Goal: Task Accomplishment & Management: Manage account settings

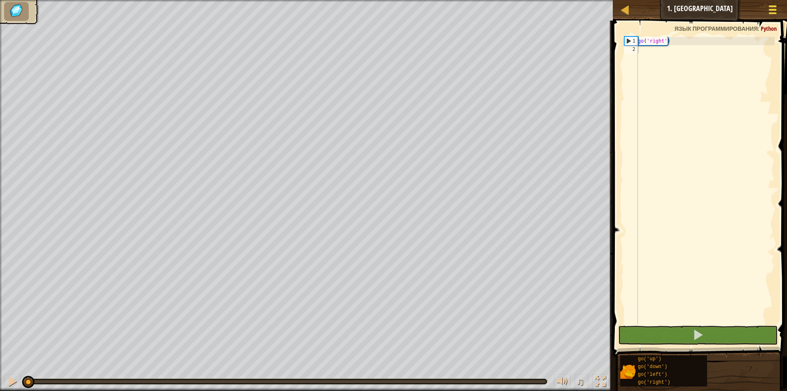
click at [770, 11] on div at bounding box center [772, 10] width 11 height 12
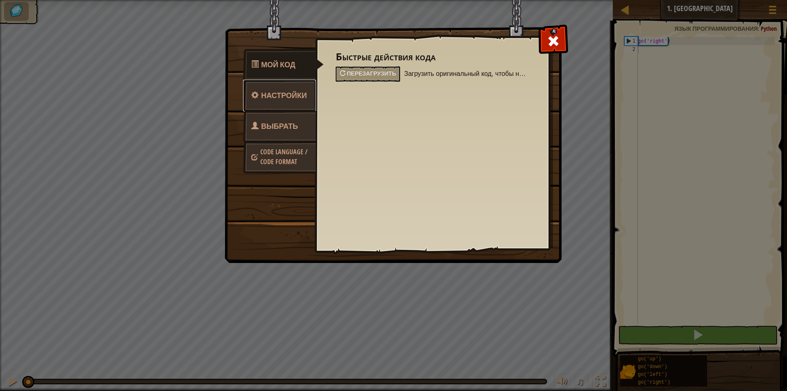
click at [301, 104] on link "Настройки" at bounding box center [279, 96] width 73 height 32
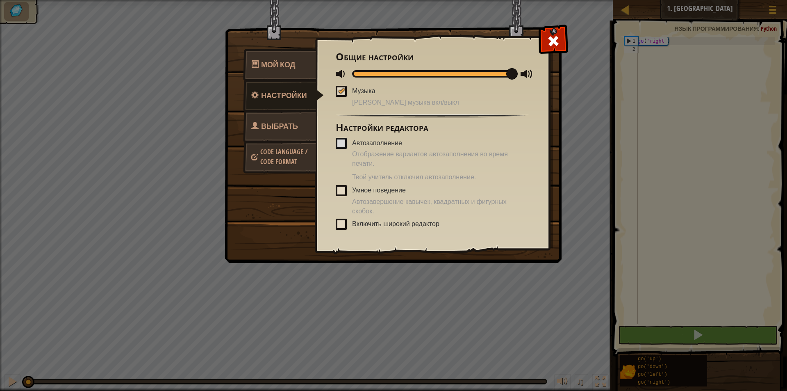
click at [300, 128] on link "Выбрать героя" at bounding box center [279, 136] width 73 height 52
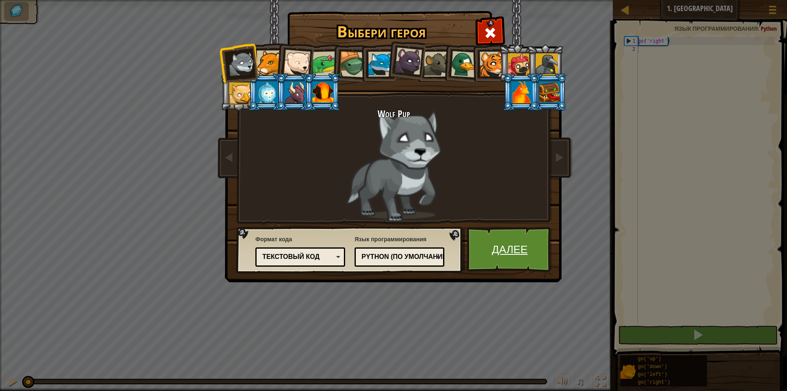
click at [530, 239] on link "Далее" at bounding box center [510, 249] width 86 height 45
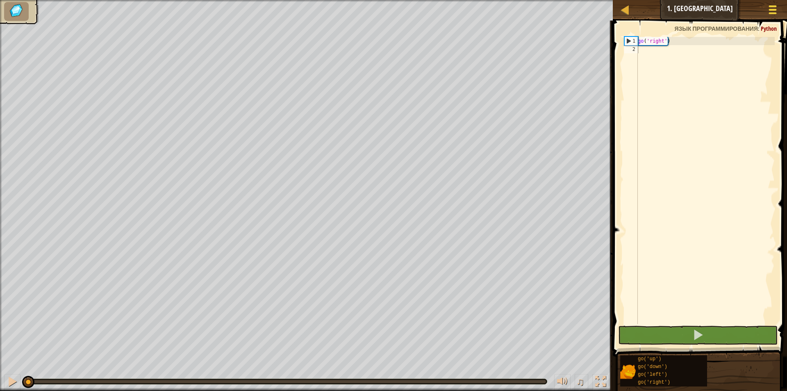
click at [767, 9] on div at bounding box center [772, 10] width 11 height 12
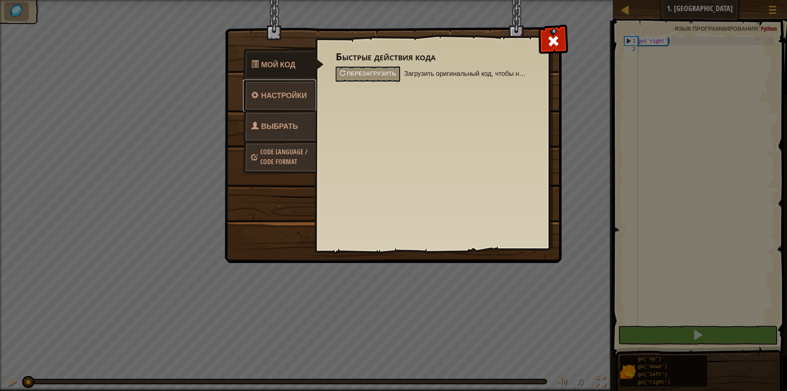
click at [283, 87] on link "Настройки" at bounding box center [279, 96] width 73 height 32
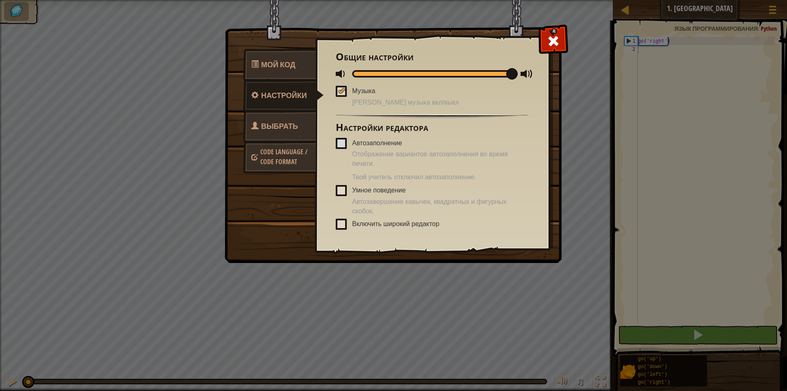
click at [342, 145] on span at bounding box center [341, 143] width 11 height 11
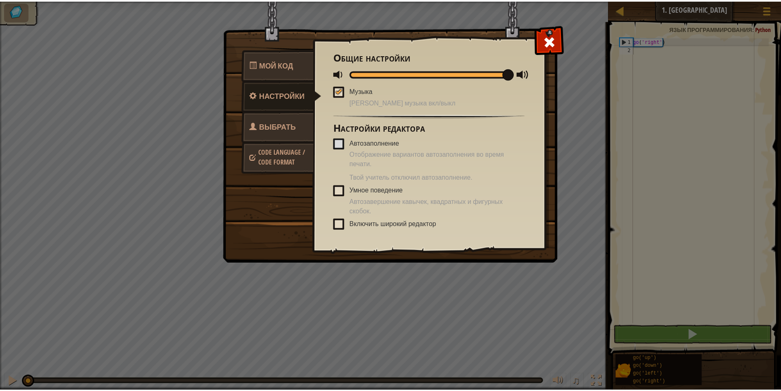
scroll to position [33, 0]
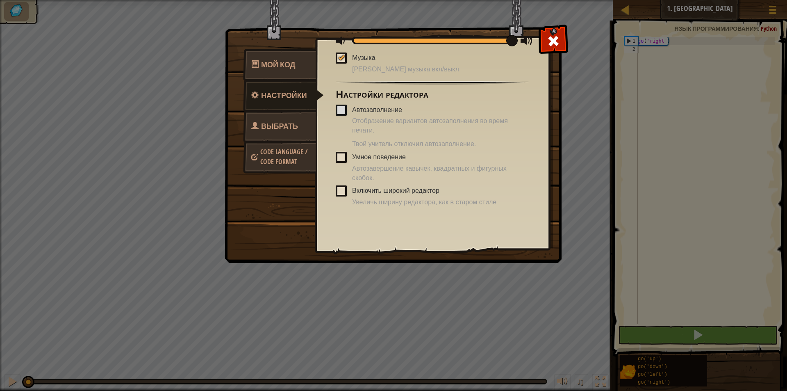
click at [298, 150] on span "Code Language / Code Format" at bounding box center [283, 156] width 47 height 19
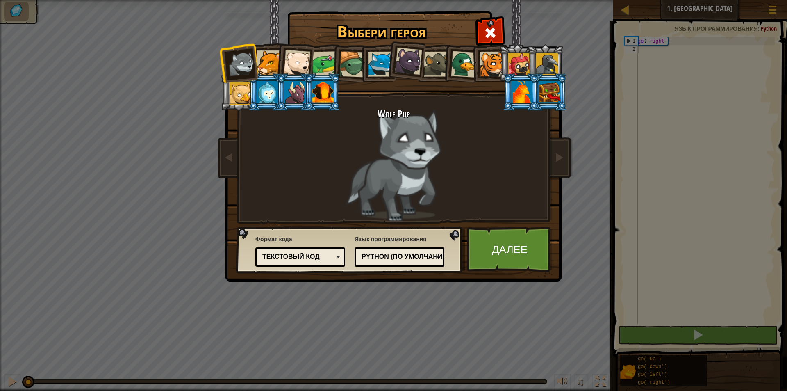
click at [579, 188] on div "Выбери героя 0 Wolf Pup Cougar Polar Bear Cub Frog Turtle Blue Fox Пантеренок B…" at bounding box center [393, 195] width 787 height 391
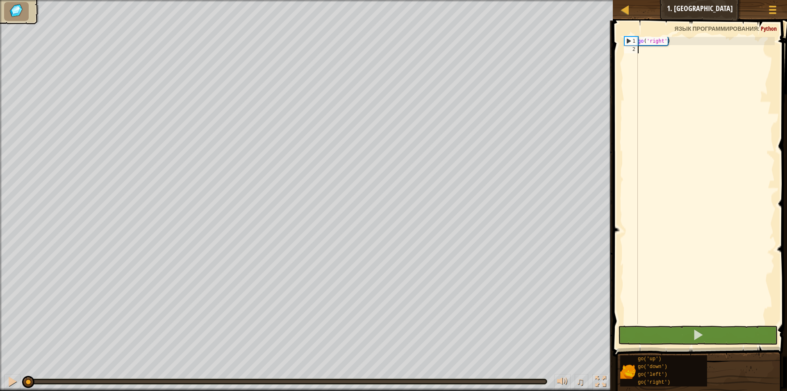
select select "ru"
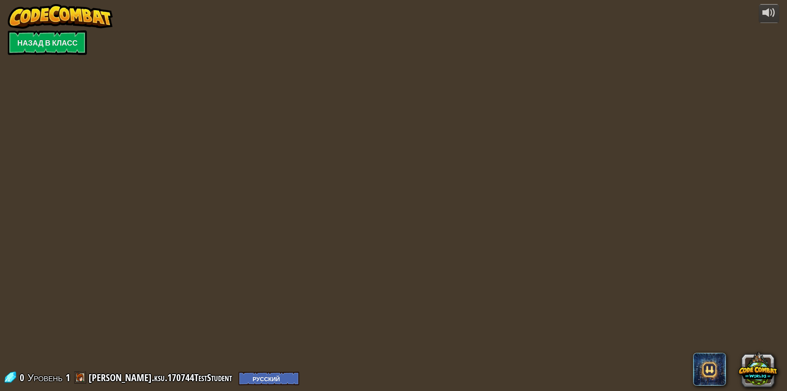
select select "ru"
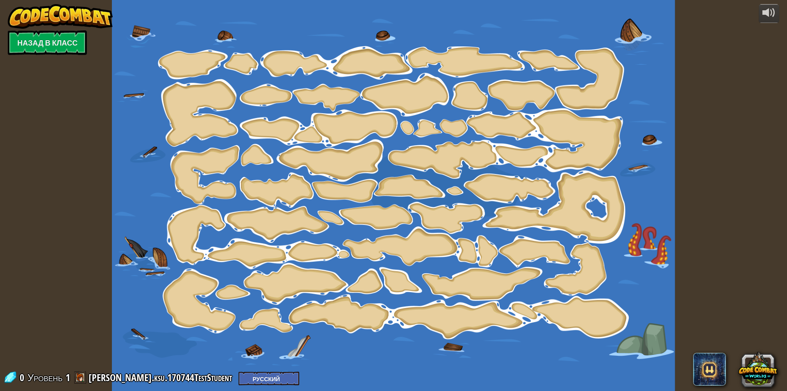
select select "ru"
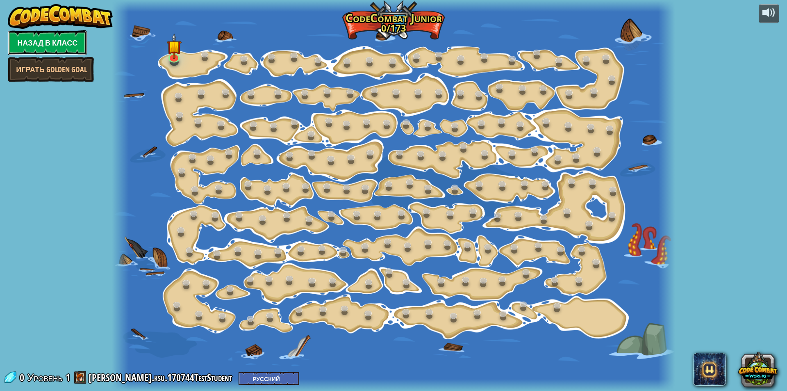
click at [40, 34] on link "Назад в класс" at bounding box center [47, 42] width 79 height 25
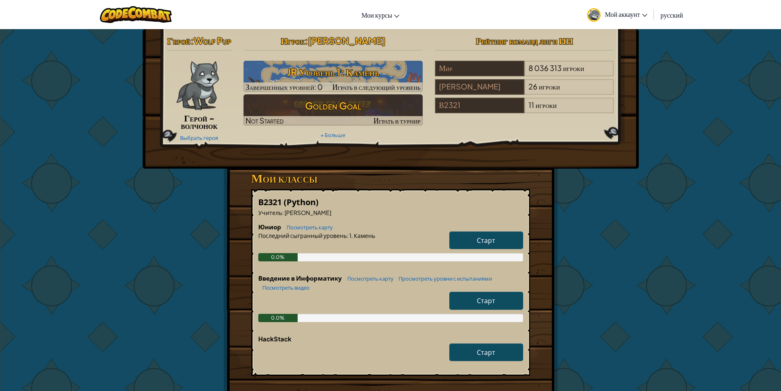
click at [638, 10] on span "Мой аккаунт" at bounding box center [626, 14] width 43 height 9
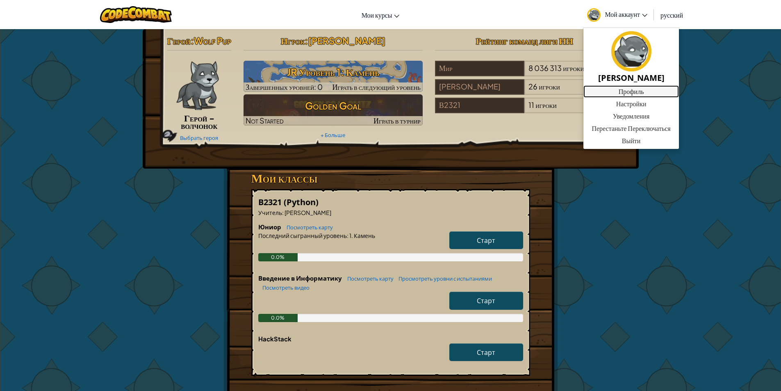
click at [646, 94] on link "Профиль" at bounding box center [630, 91] width 95 height 12
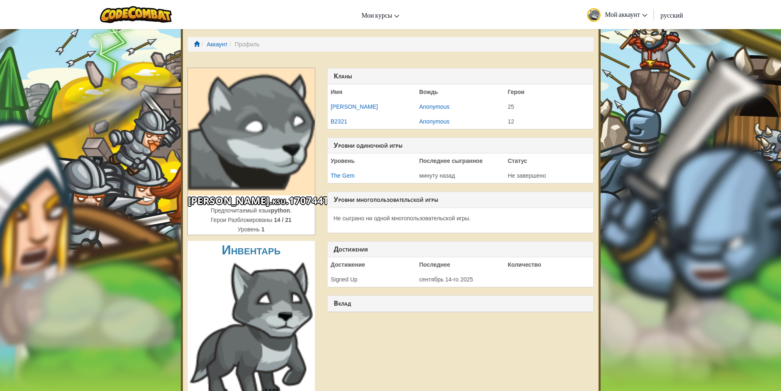
click at [150, 10] on img at bounding box center [136, 14] width 72 height 17
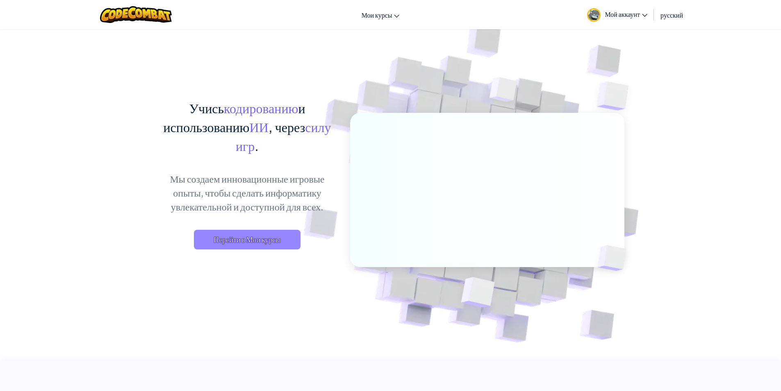
click at [281, 239] on span "Перейти в Мои курсы" at bounding box center [247, 240] width 107 height 20
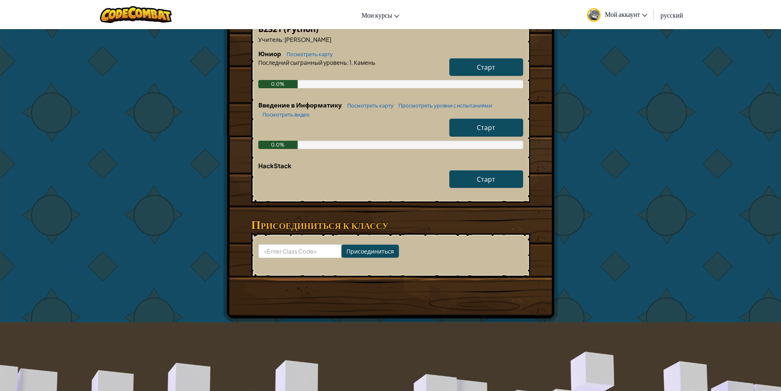
scroll to position [246, 0]
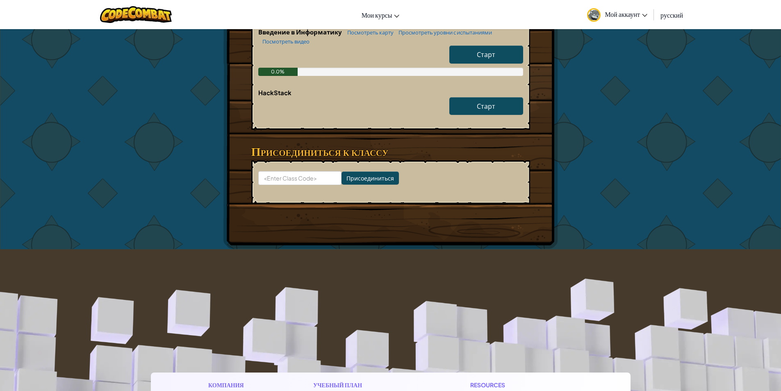
click at [627, 5] on link "Мой аккаунт" at bounding box center [617, 15] width 68 height 26
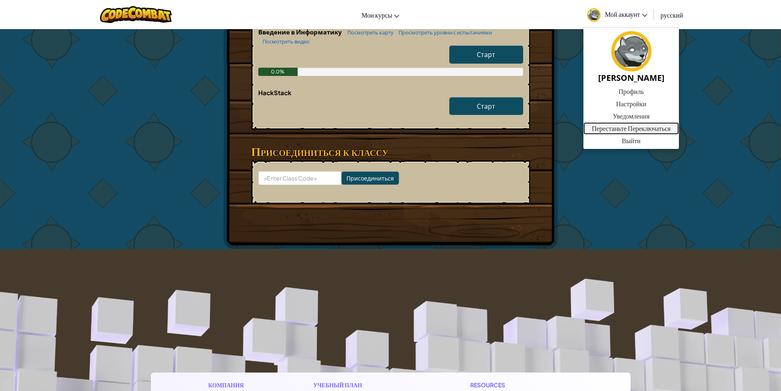
click at [646, 132] on link "Перестаньте Переключаться" at bounding box center [630, 128] width 95 height 12
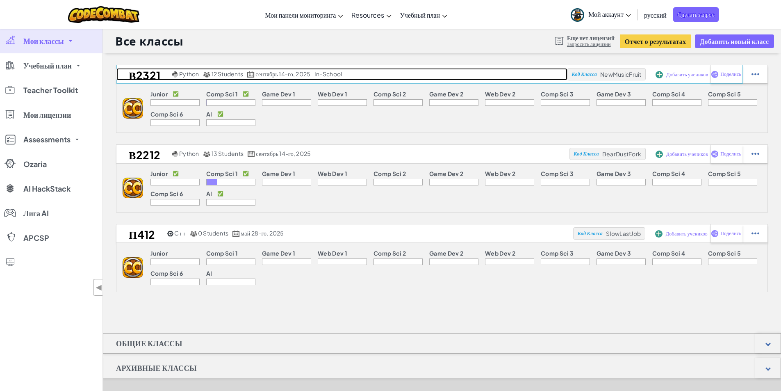
click at [154, 73] on h2 "В2321" at bounding box center [143, 74] width 54 height 12
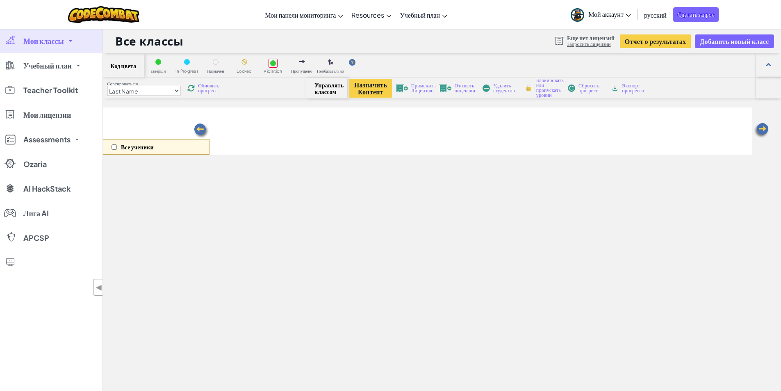
select select "560f1a9f22961295f9427742"
